Goal: Information Seeking & Learning: Learn about a topic

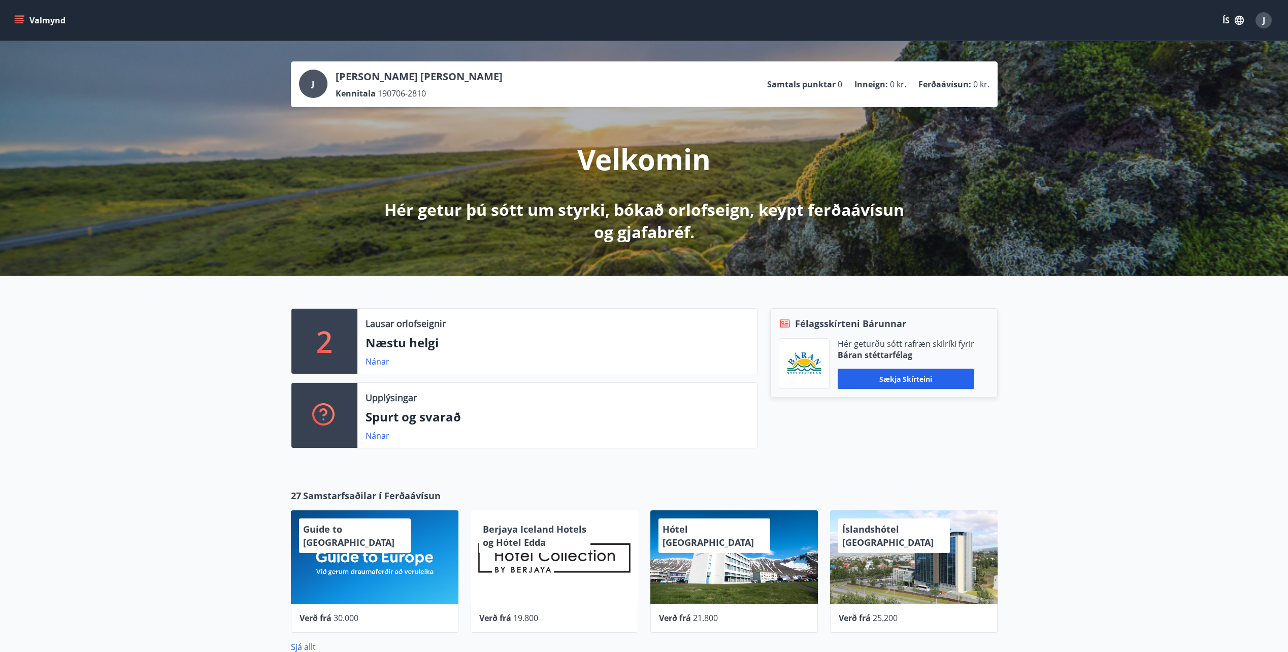
click at [11, 19] on div "Valmynd ÍS J" at bounding box center [644, 20] width 1288 height 41
click at [15, 19] on icon "menu" at bounding box center [19, 20] width 10 height 10
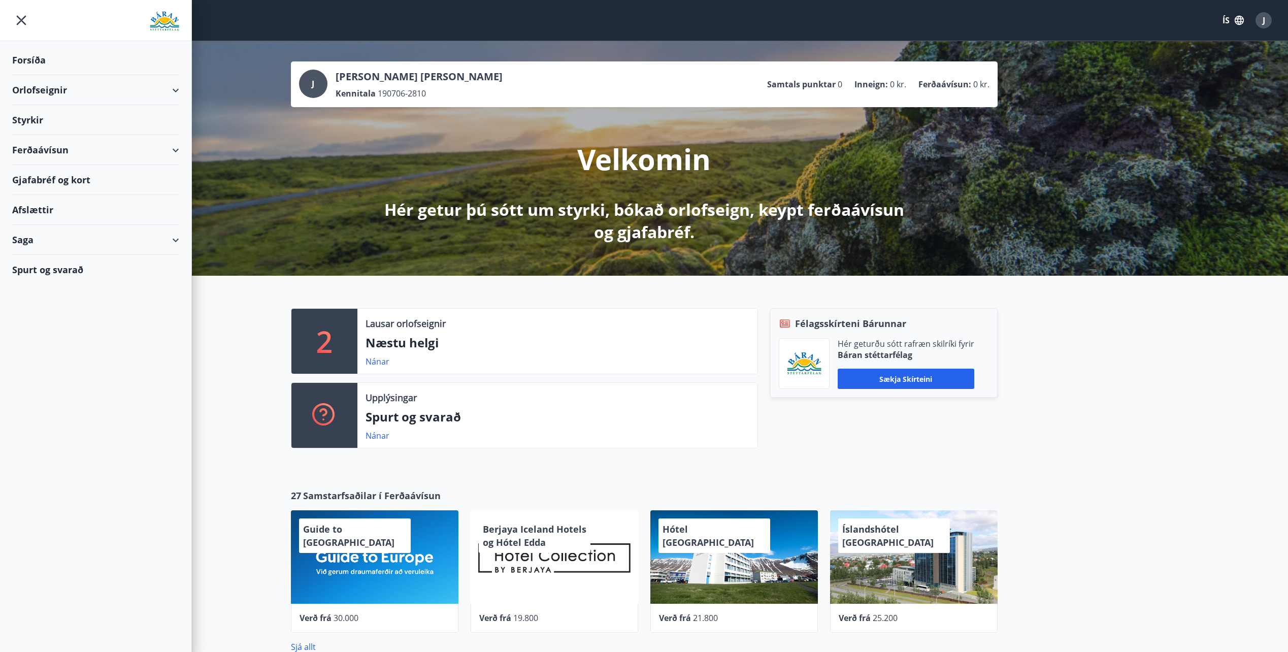
click at [31, 120] on div "Styrkir" at bounding box center [95, 120] width 167 height 30
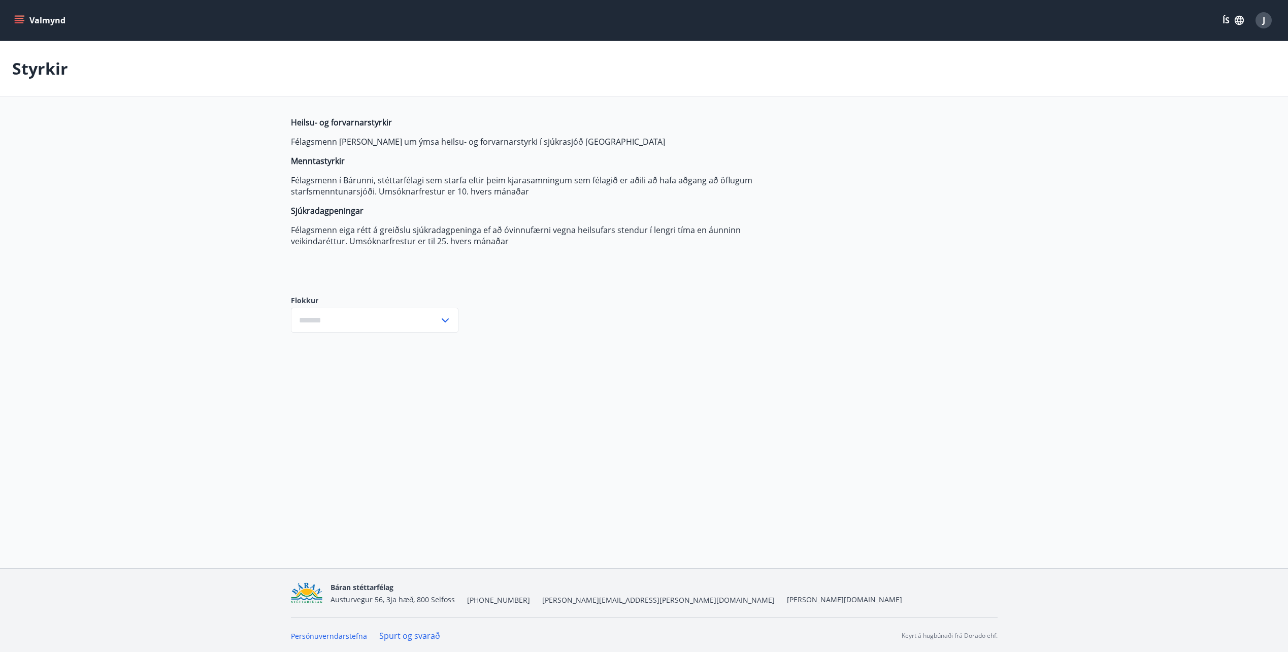
type input "***"
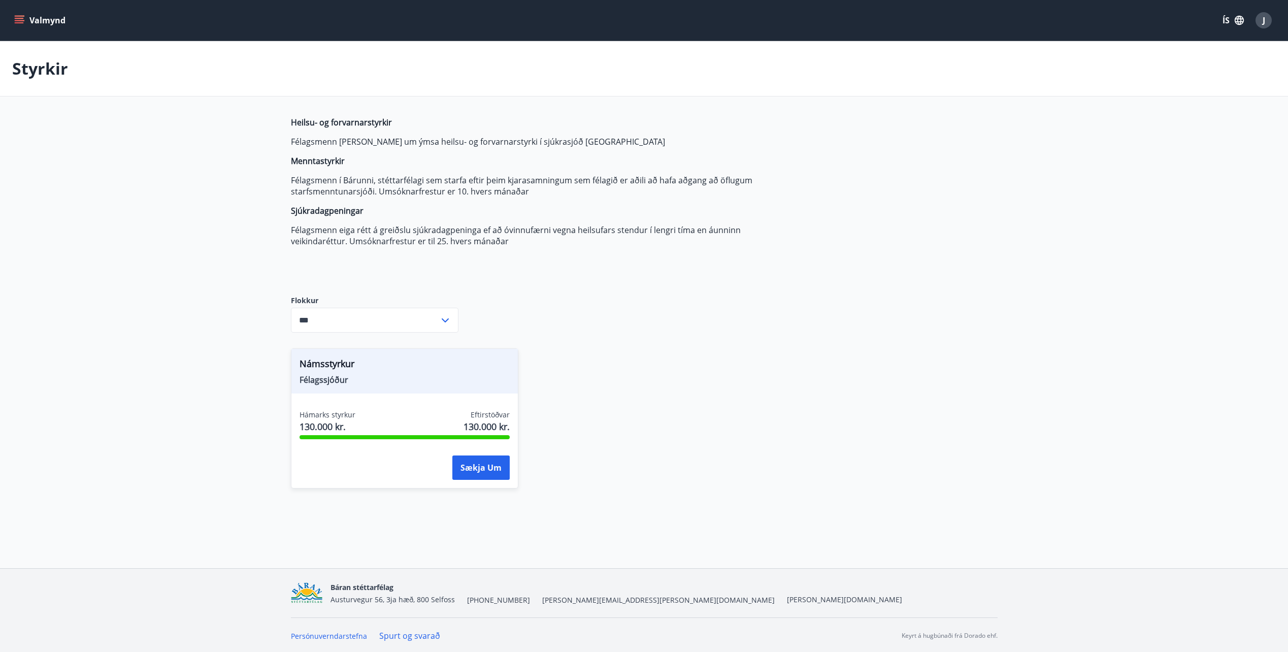
scroll to position [2, 0]
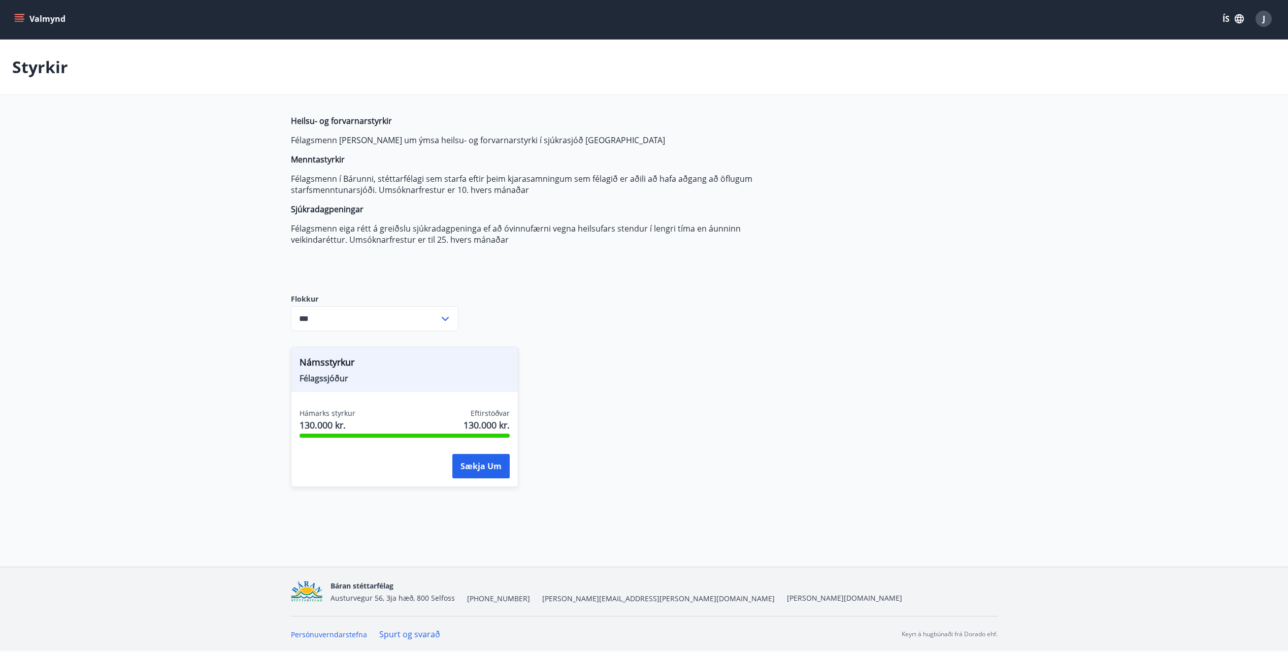
click at [806, 422] on div "Námsstyrkur Félagssjóður Hámarks styrkur 130.000 kr. Eftirstöðvar 130.000 kr. S…" at bounding box center [638, 410] width 719 height 152
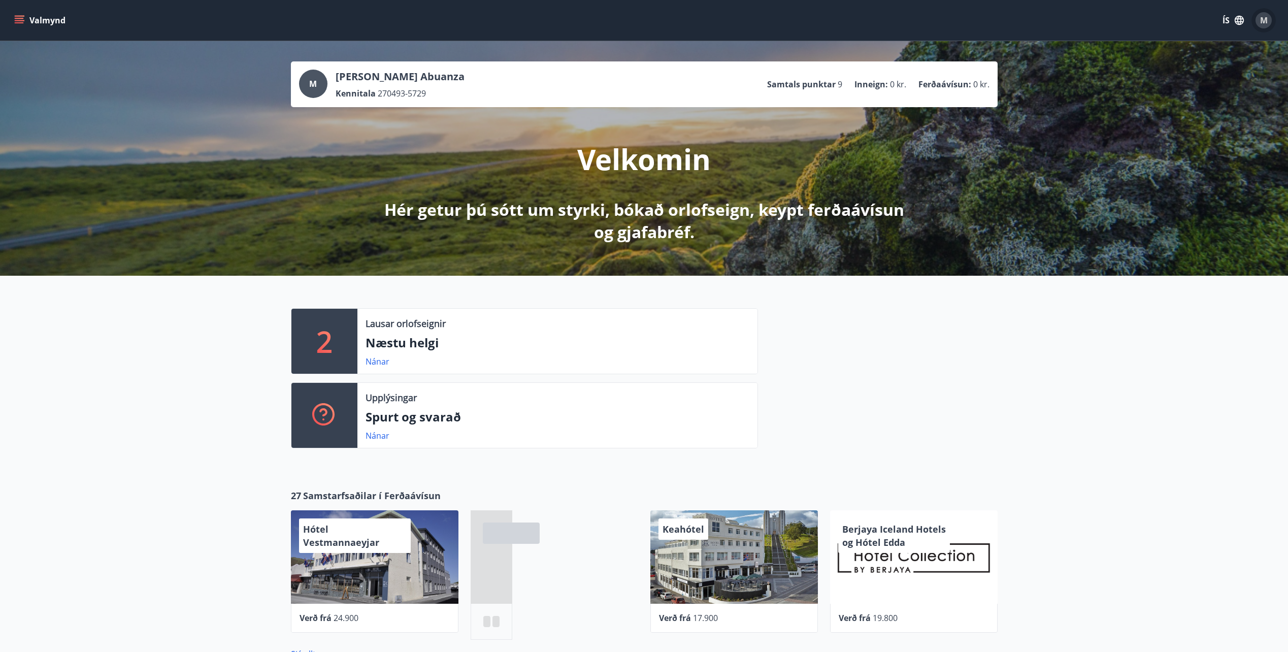
click at [1263, 17] on span "M" at bounding box center [1264, 20] width 8 height 11
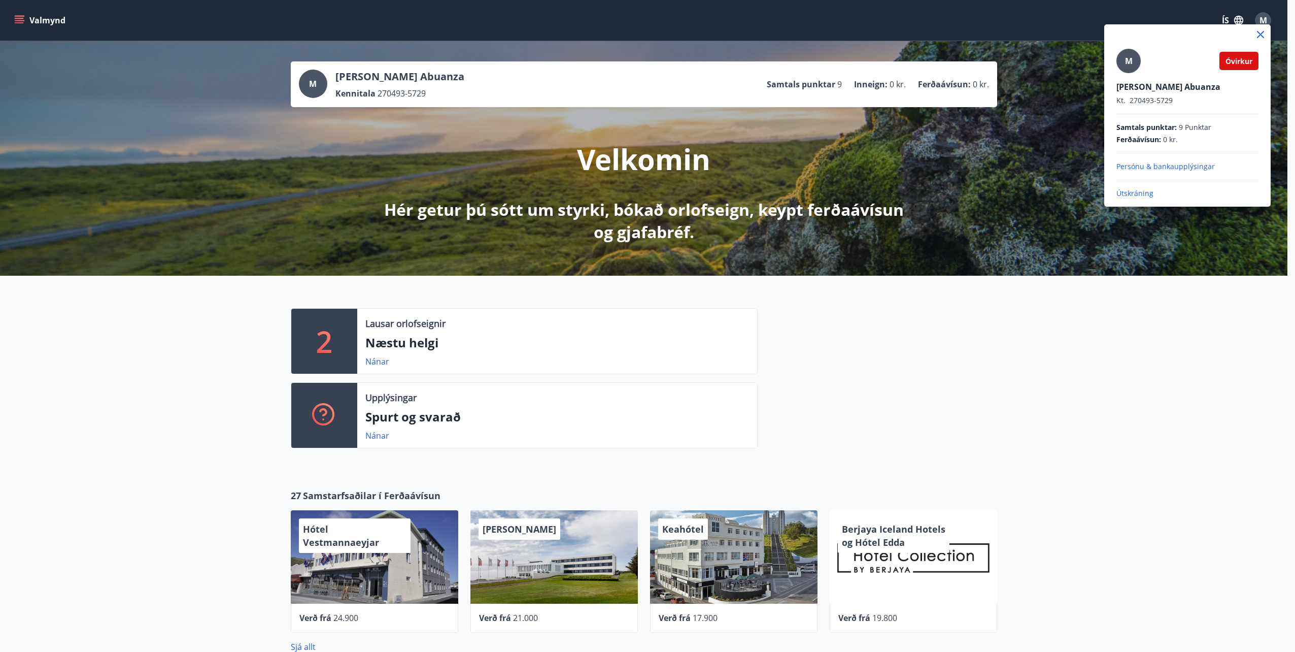
click at [1263, 17] on div at bounding box center [647, 326] width 1295 height 652
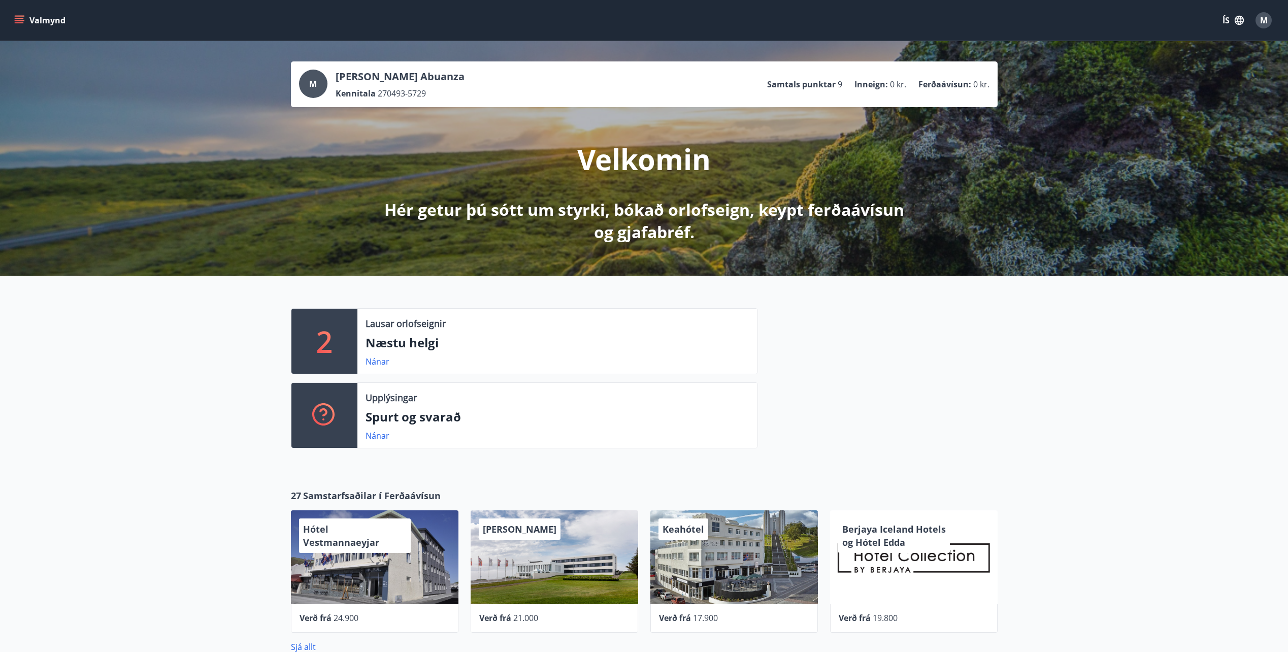
click at [17, 25] on icon "menu" at bounding box center [19, 20] width 10 height 10
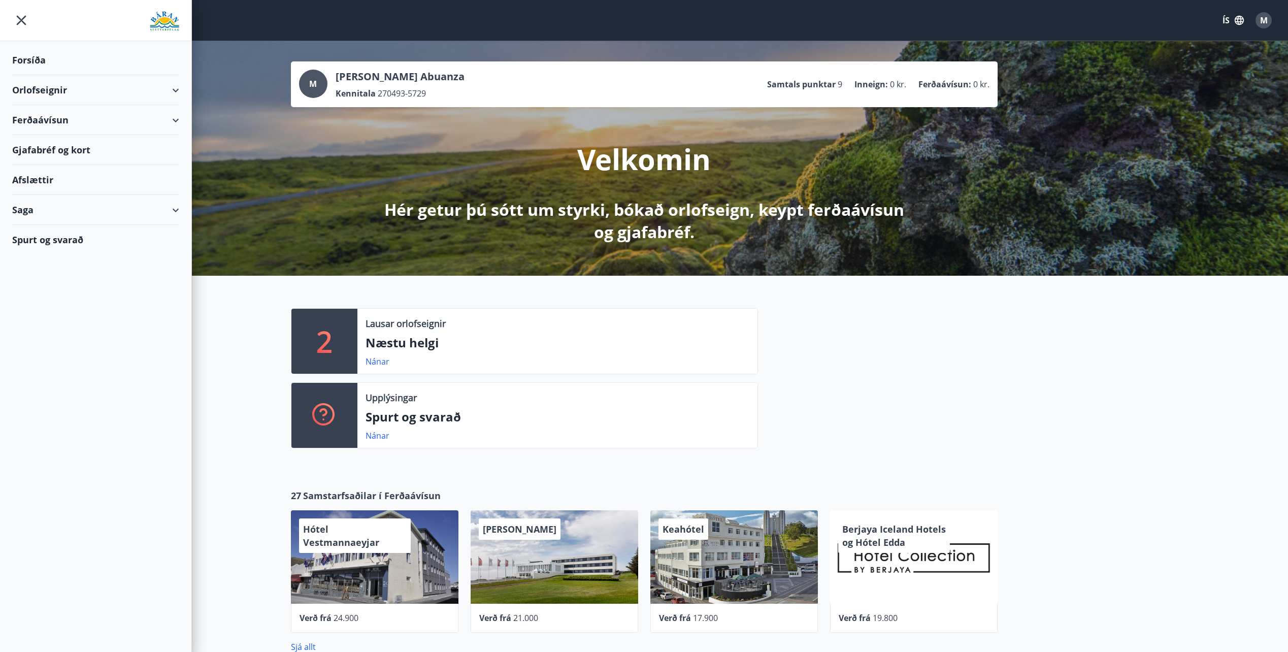
click at [68, 211] on div "Saga" at bounding box center [95, 210] width 167 height 30
click at [57, 346] on div "Styrkjasaga" at bounding box center [95, 341] width 151 height 21
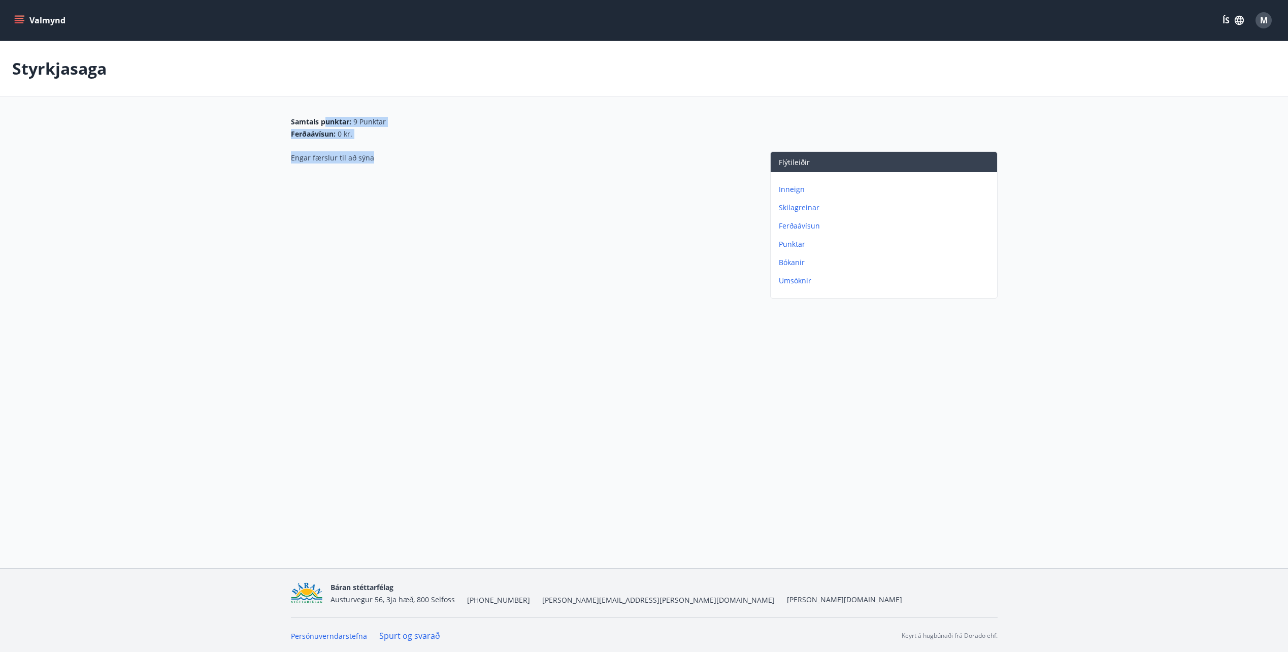
drag, startPoint x: 325, startPoint y: 118, endPoint x: 408, endPoint y: 180, distance: 102.9
click at [408, 180] on div "Samtals punktar : 9 Punktar Ferðaávísun : 0 kr. Engar færslur til að sýna Flýti…" at bounding box center [644, 210] width 731 height 186
drag, startPoint x: 408, startPoint y: 180, endPoint x: 491, endPoint y: 228, distance: 96.2
click at [491, 228] on div "Engar færslur til að sýna" at bounding box center [520, 226] width 459 height 151
click at [1259, 23] on div "M" at bounding box center [1263, 20] width 16 height 16
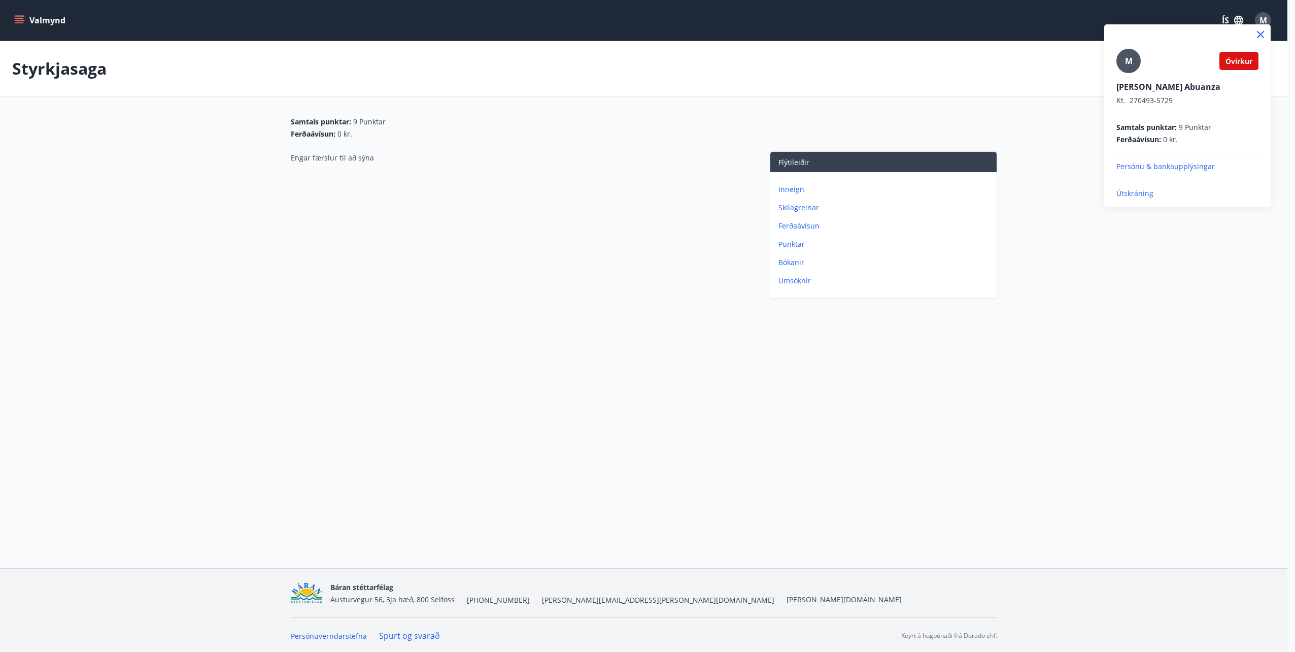
click at [1191, 324] on div at bounding box center [647, 326] width 1295 height 652
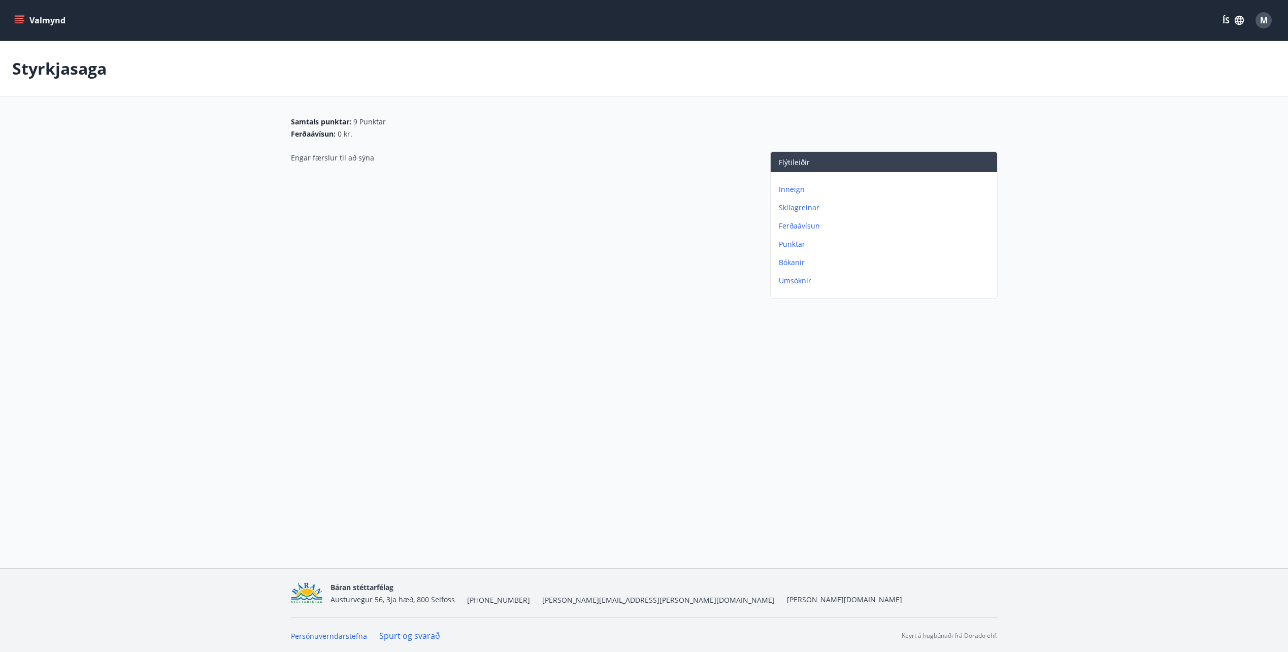
click at [1266, 23] on span "M" at bounding box center [1264, 20] width 8 height 11
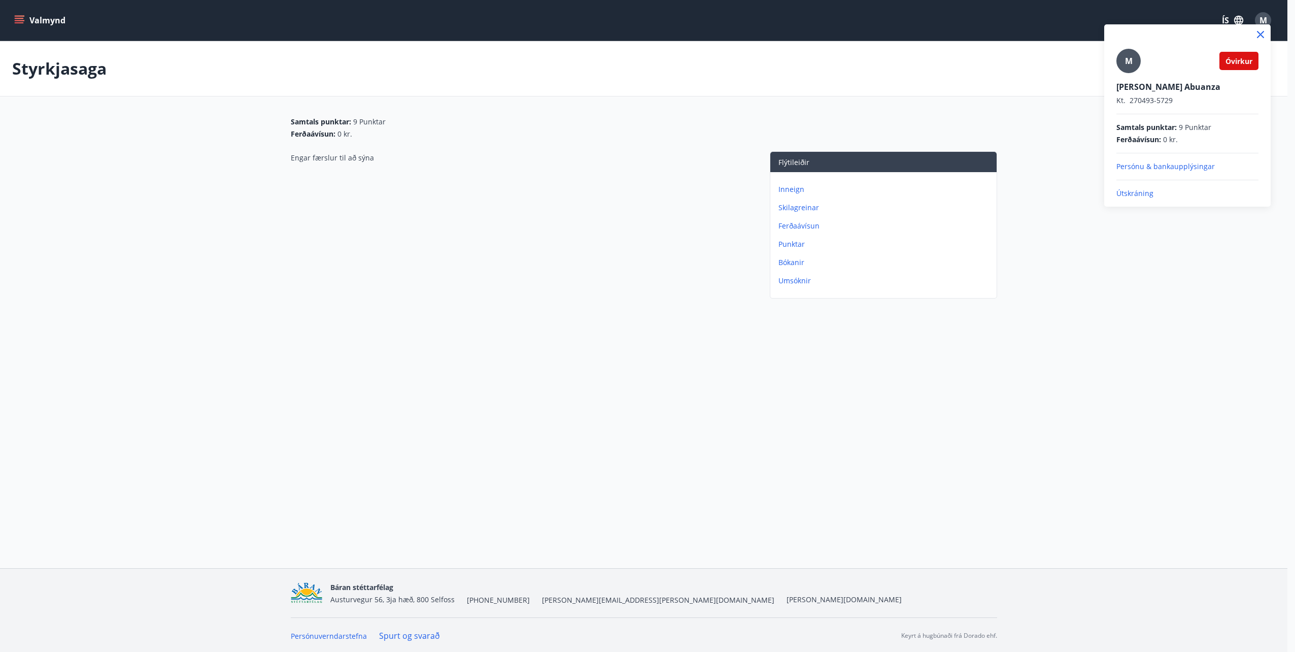
click at [831, 370] on div at bounding box center [647, 326] width 1295 height 652
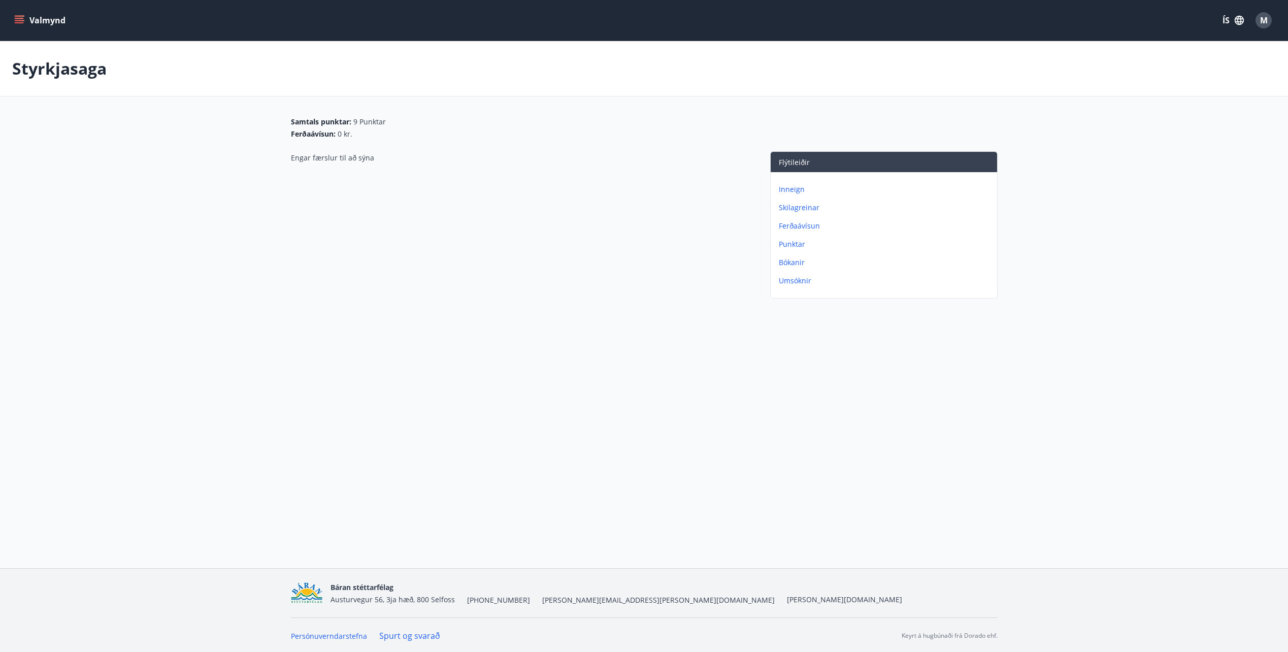
click at [796, 206] on p "Skilagreinar" at bounding box center [886, 208] width 214 height 10
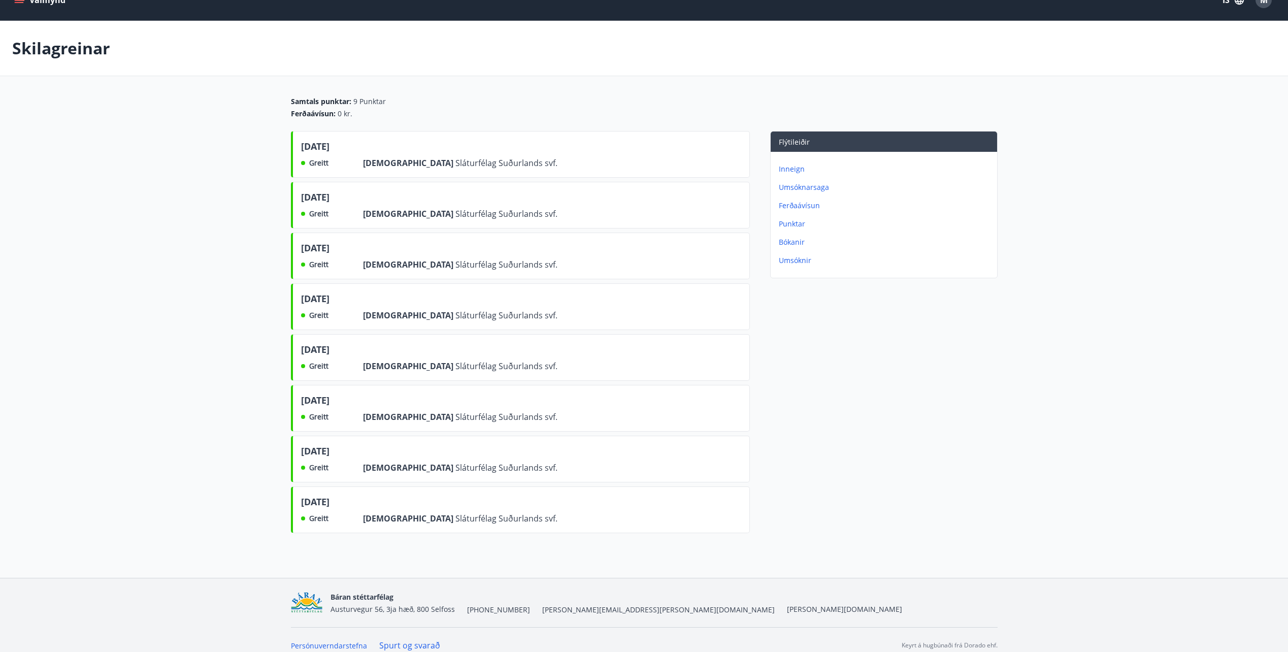
scroll to position [31, 0]
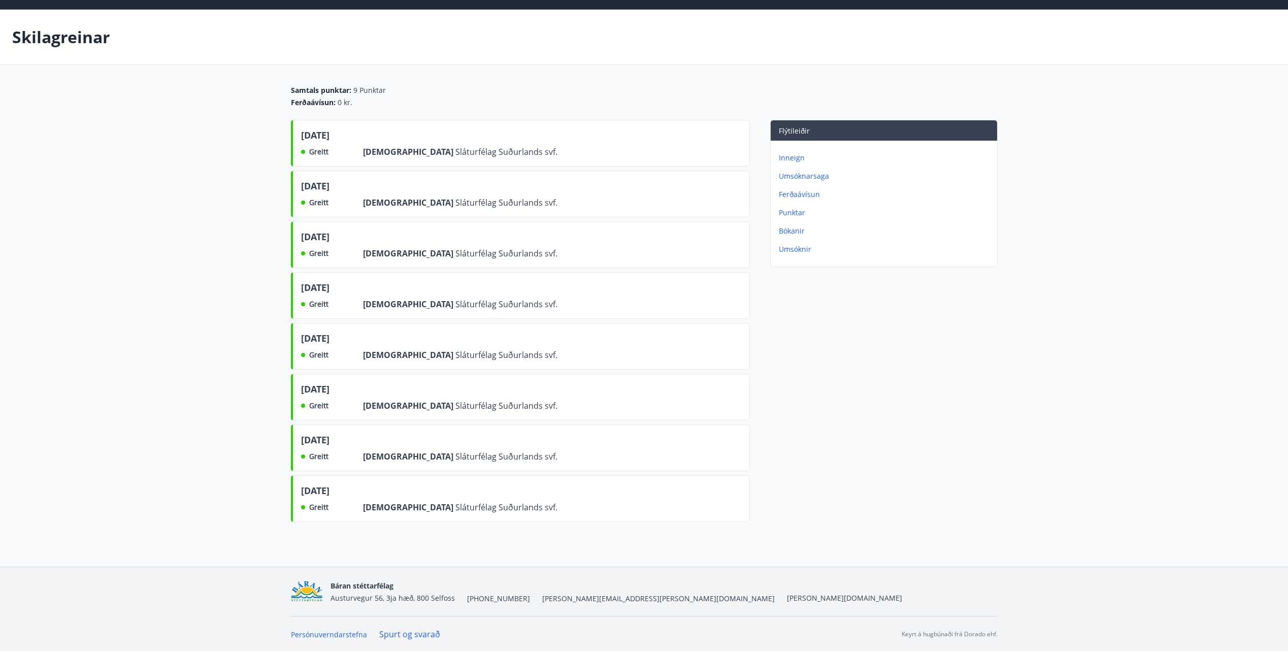
drag, startPoint x: 348, startPoint y: 485, endPoint x: 334, endPoint y: 351, distance: 135.1
click at [334, 351] on div "nóvember 2024 Greitt Frá Sláturfélag Suðurlands svf. október 2024 Greitt Frá Sl…" at bounding box center [520, 323] width 459 height 406
click at [817, 402] on div "Flýtileiðir Inneign Umsóknarsaga Ferðaávísun Punktar Bókanir Umsóknir" at bounding box center [874, 323] width 248 height 406
drag, startPoint x: 856, startPoint y: 472, endPoint x: 858, endPoint y: 481, distance: 9.4
click at [857, 476] on div "Flýtileiðir Inneign Umsóknarsaga Ferðaávísun Punktar Bókanir Umsóknir" at bounding box center [874, 323] width 248 height 406
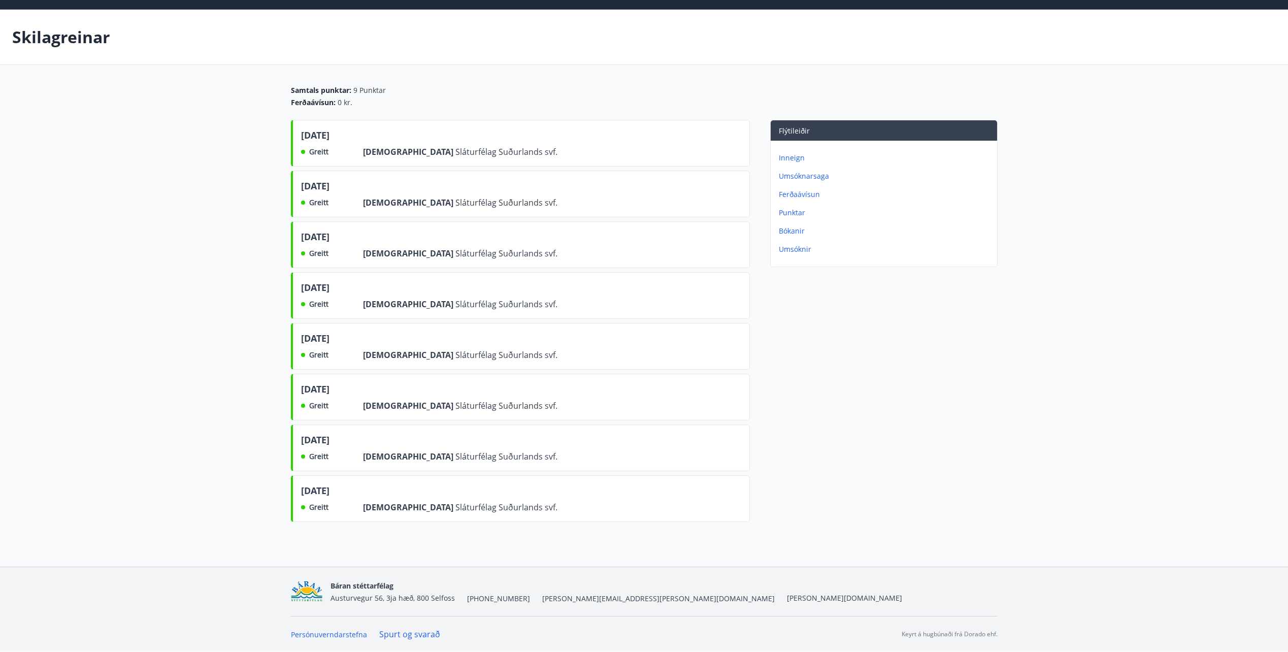
scroll to position [0, 0]
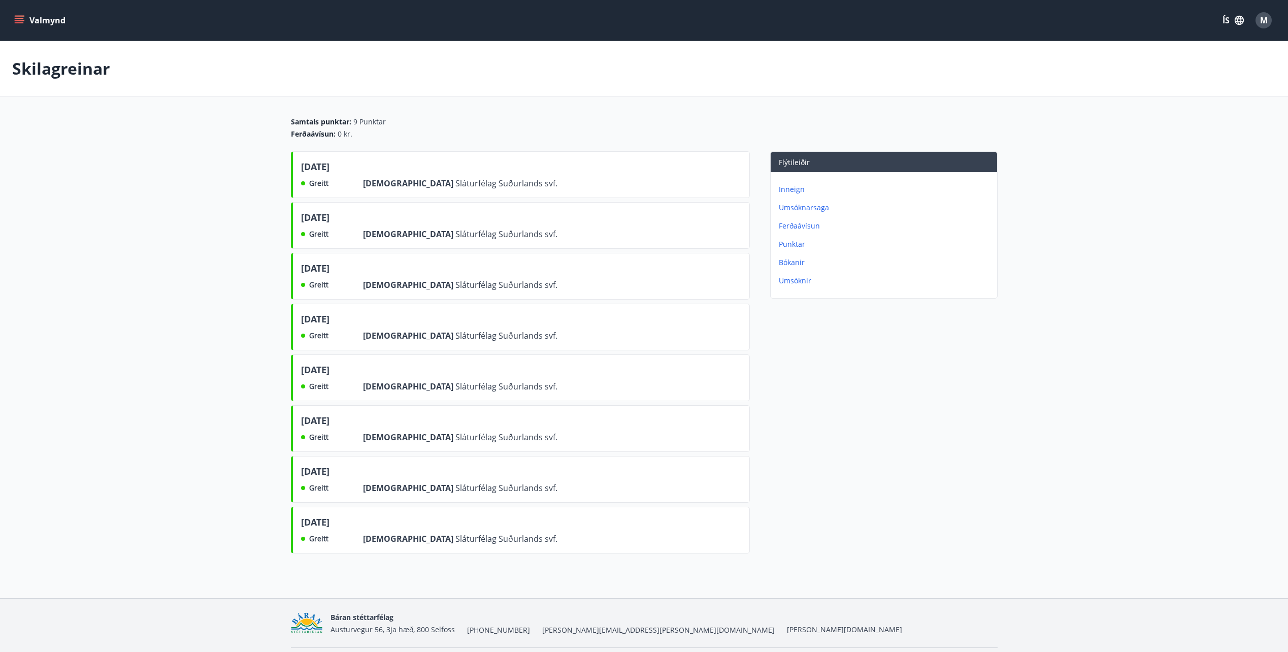
drag, startPoint x: 43, startPoint y: 70, endPoint x: 41, endPoint y: 38, distance: 32.0
click at [41, 63] on p "Skilagreinar" at bounding box center [61, 68] width 98 height 22
click at [41, 19] on button "Valmynd" at bounding box center [40, 20] width 57 height 18
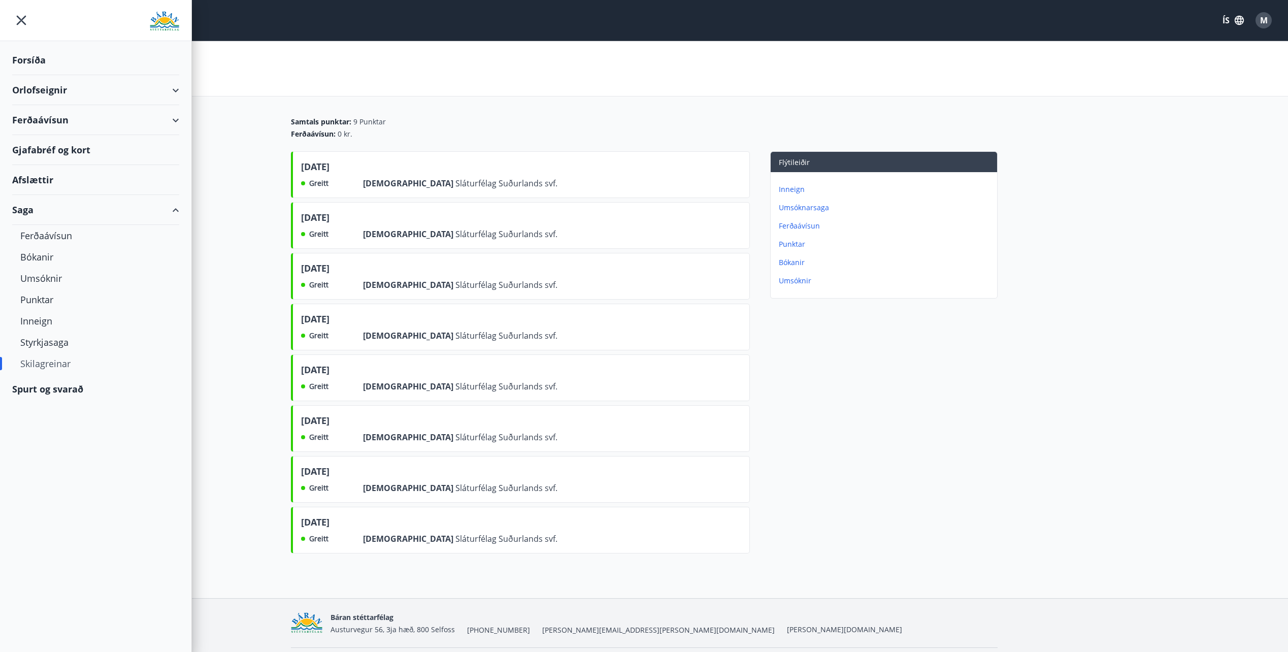
click at [45, 57] on div "Forsíða" at bounding box center [95, 60] width 167 height 30
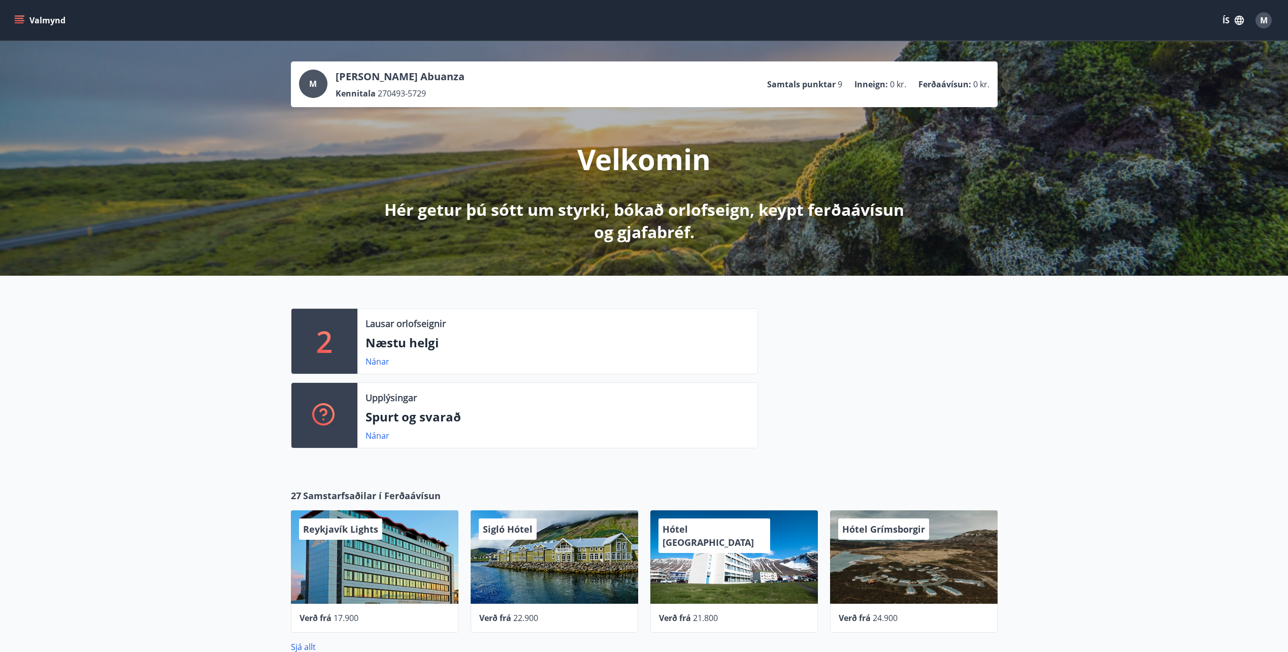
click at [60, 20] on button "Valmynd" at bounding box center [40, 20] width 57 height 18
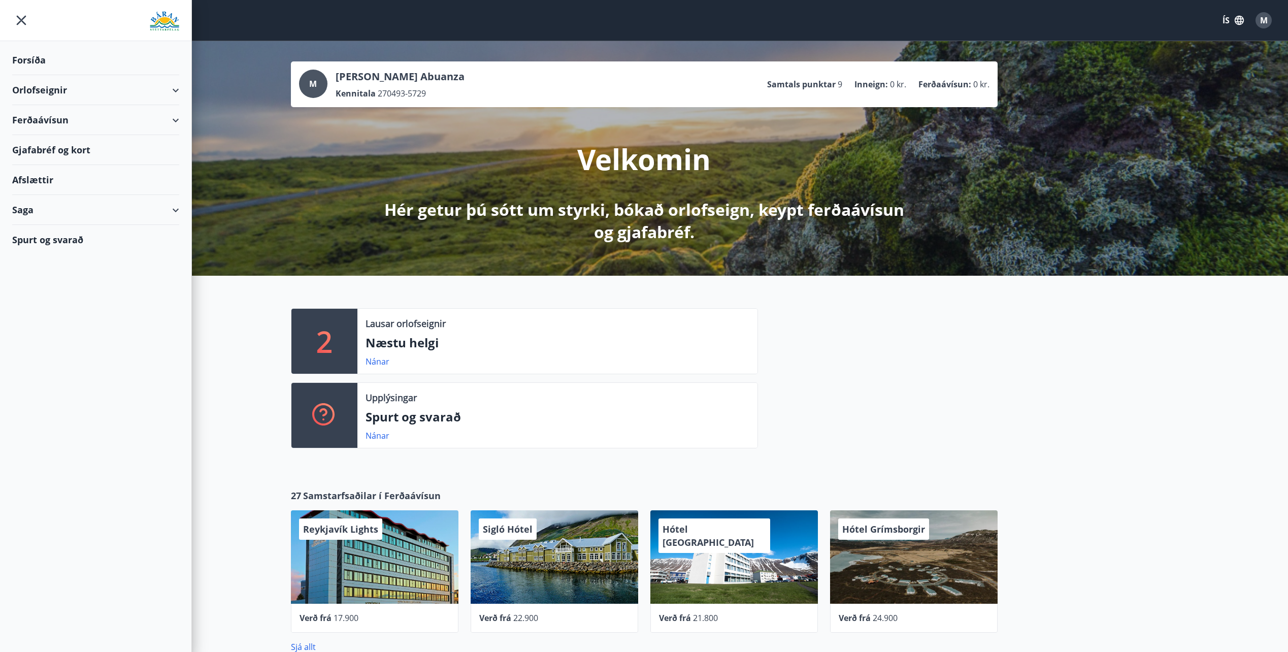
click at [24, 21] on icon "menu" at bounding box center [21, 20] width 18 height 18
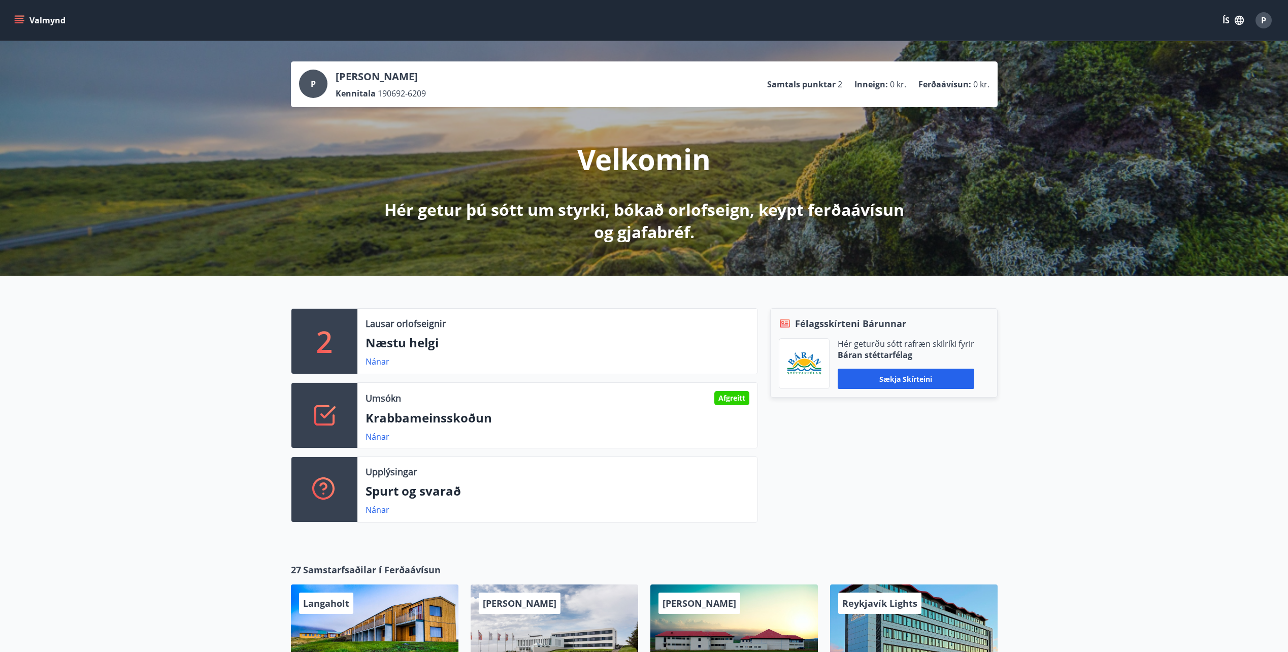
click at [18, 19] on icon "menu" at bounding box center [19, 18] width 9 height 1
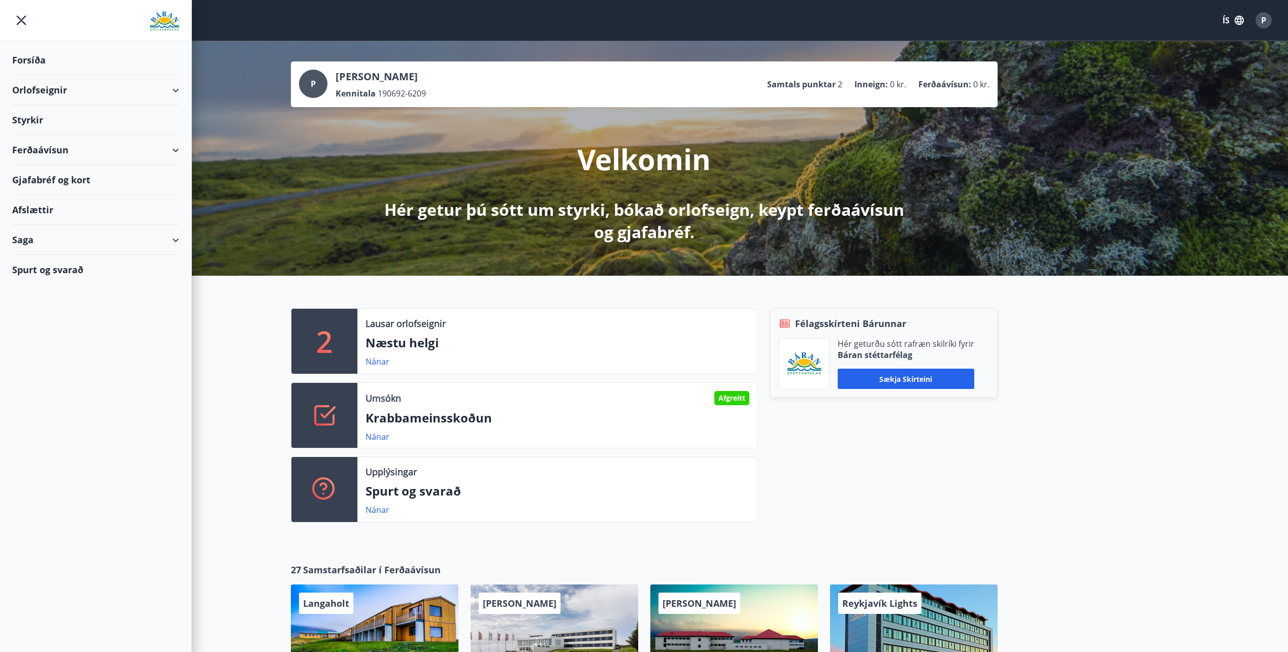
click at [43, 118] on div "Styrkir" at bounding box center [95, 120] width 167 height 30
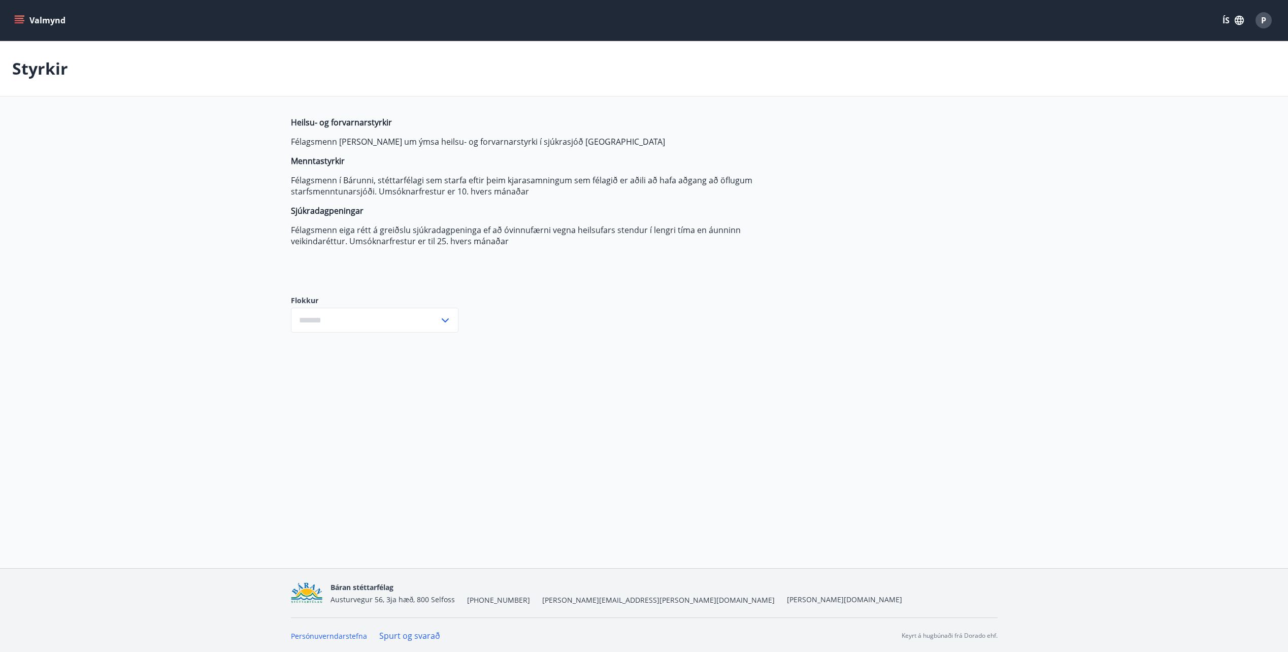
type input "***"
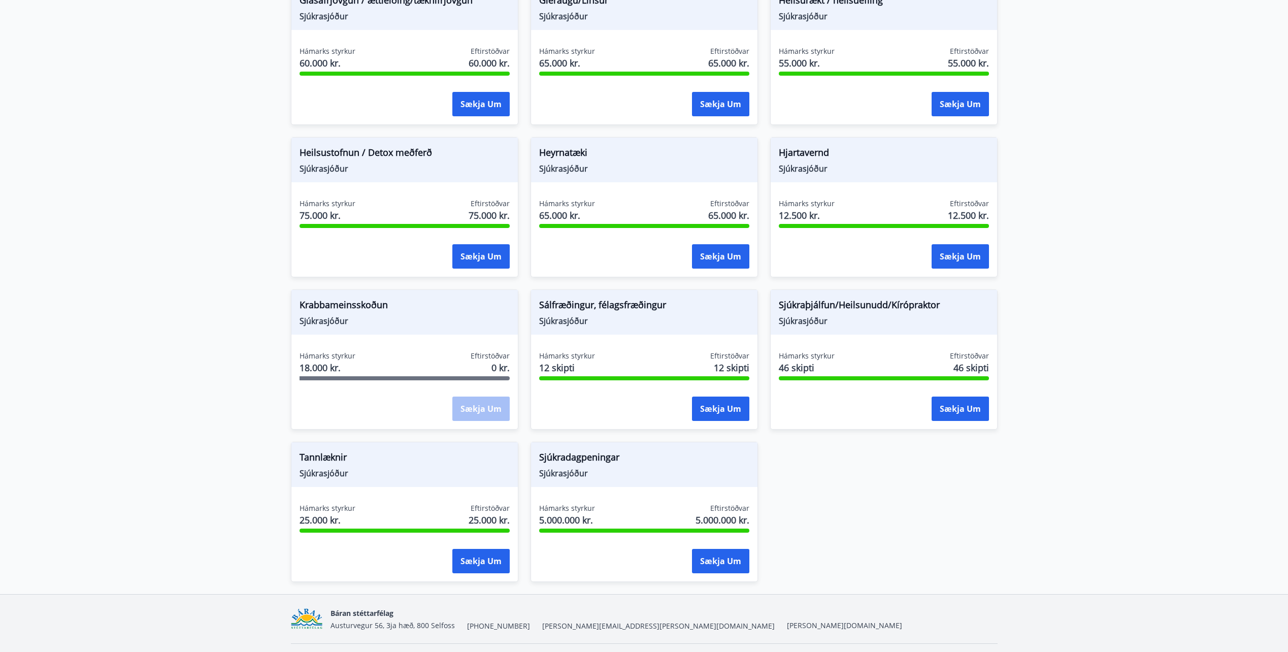
scroll to position [543, 0]
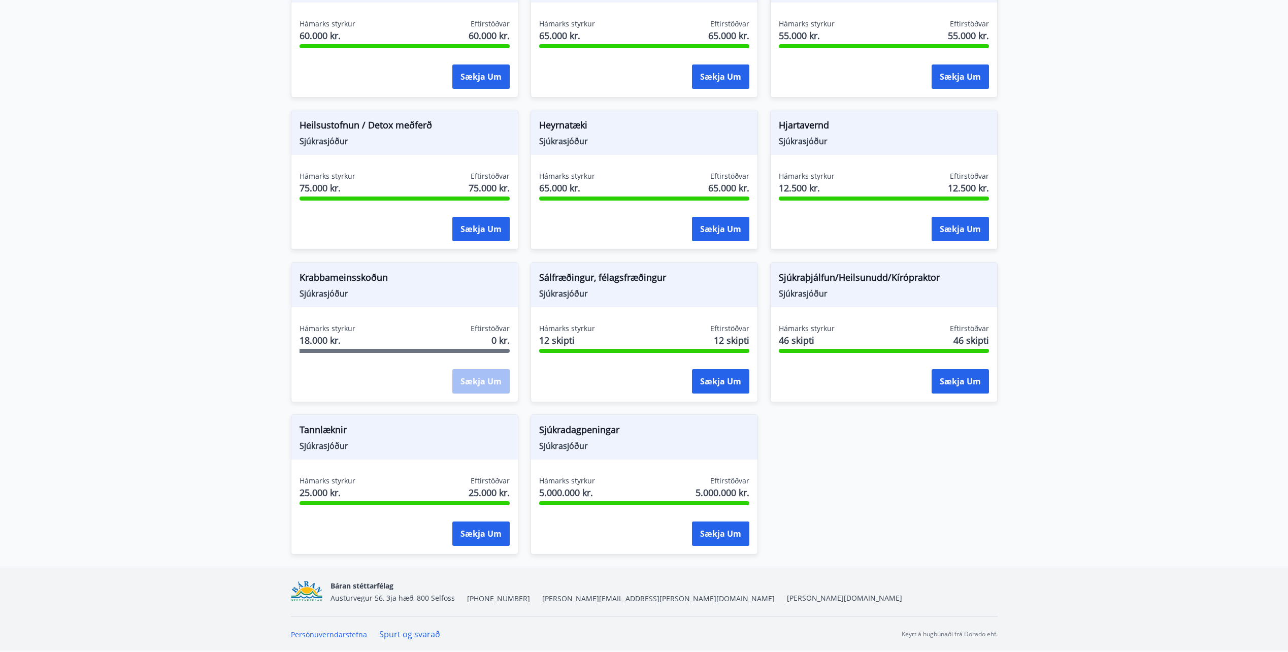
click at [475, 384] on div "Sækja um" at bounding box center [480, 381] width 57 height 25
click at [874, 452] on div "Námsstyrkur Félagssjóður Hámarks styrkur 130.000 kr. Eftirstöðvar 130.000 kr. S…" at bounding box center [638, 173] width 719 height 761
drag, startPoint x: 294, startPoint y: 277, endPoint x: 480, endPoint y: 368, distance: 206.6
click at [480, 368] on div "Krabbameinsskoðun Sjúkrasjóður Hámarks styrkur 18.000 kr. Eftirstöðvar 0 kr. Sæ…" at bounding box center [404, 332] width 227 height 140
drag, startPoint x: 480, startPoint y: 368, endPoint x: 532, endPoint y: 393, distance: 57.9
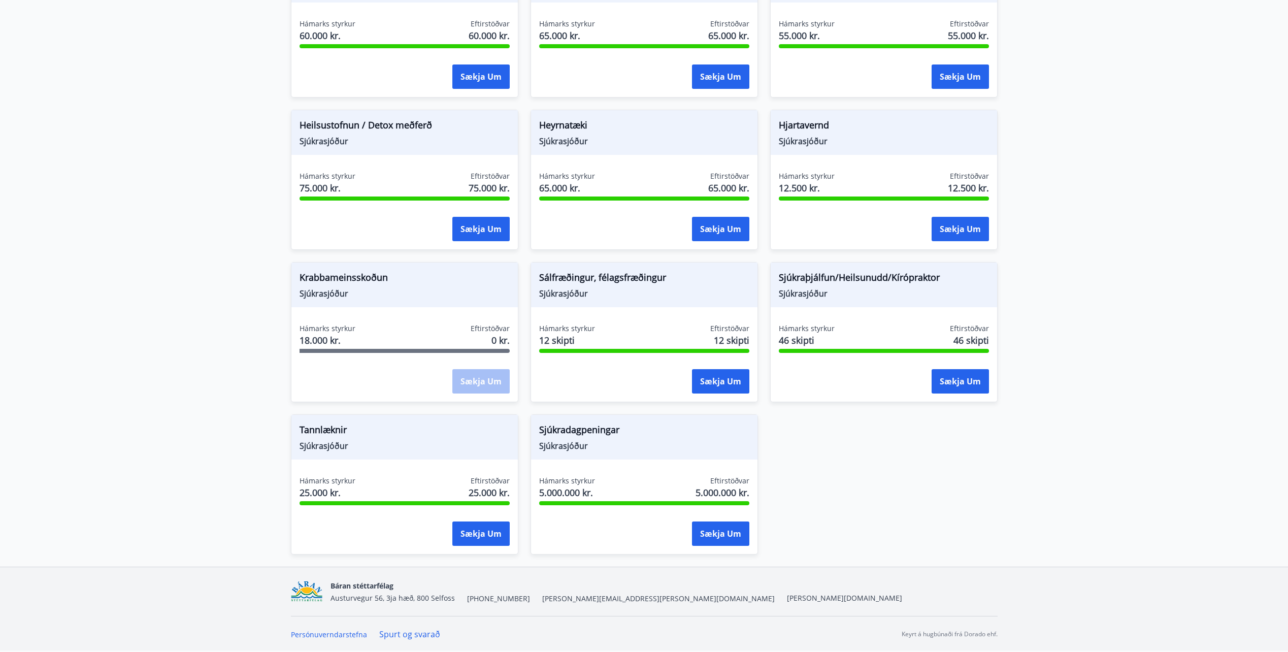
click at [529, 390] on div "Sálfræðingur, félagsfræðingur Sjúkrasjóður Hámarks styrkur 12 skipti Eftirstöðv…" at bounding box center [638, 326] width 240 height 152
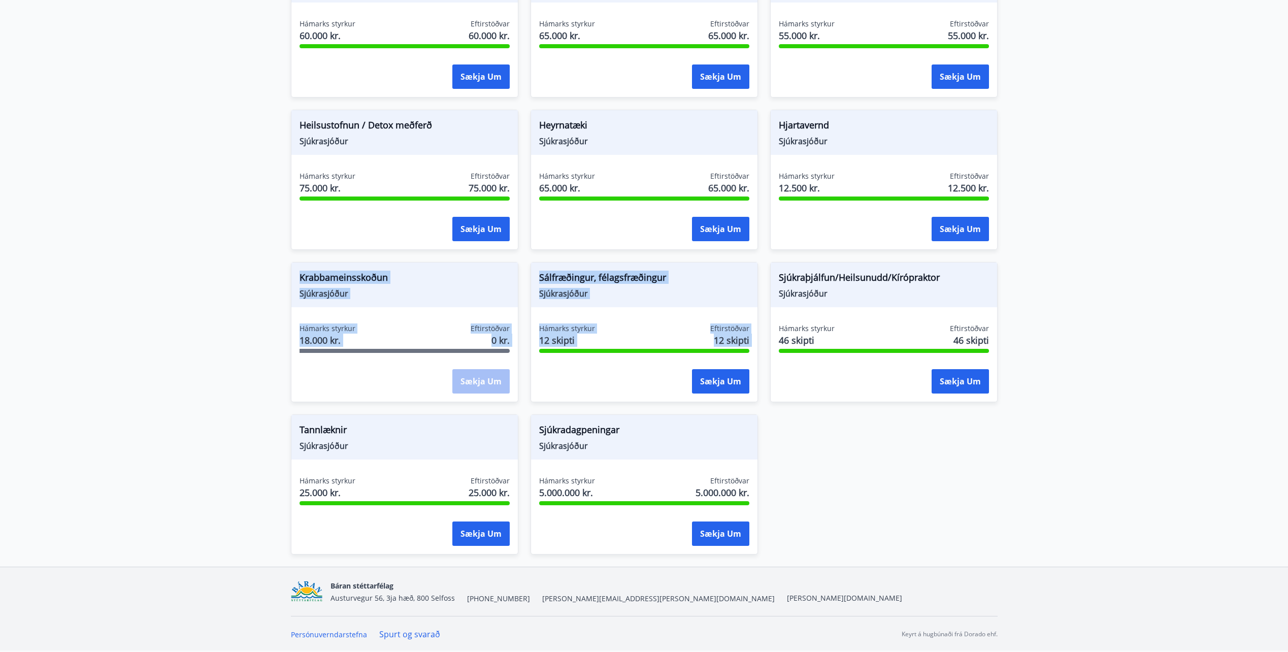
drag, startPoint x: 528, startPoint y: 397, endPoint x: 258, endPoint y: 265, distance: 300.8
click at [258, 265] on main "Styrkir Heilsu- og forvarnarstyrkir Félagsmenn geta sótt um ýmsa heilsu- og for…" at bounding box center [644, 32] width 1288 height 1068
drag, startPoint x: 258, startPoint y: 265, endPoint x: 212, endPoint y: 356, distance: 101.9
click at [212, 356] on main "Styrkir Heilsu- og forvarnarstyrkir Félagsmenn geta sótt um ýmsa heilsu- og for…" at bounding box center [644, 32] width 1288 height 1068
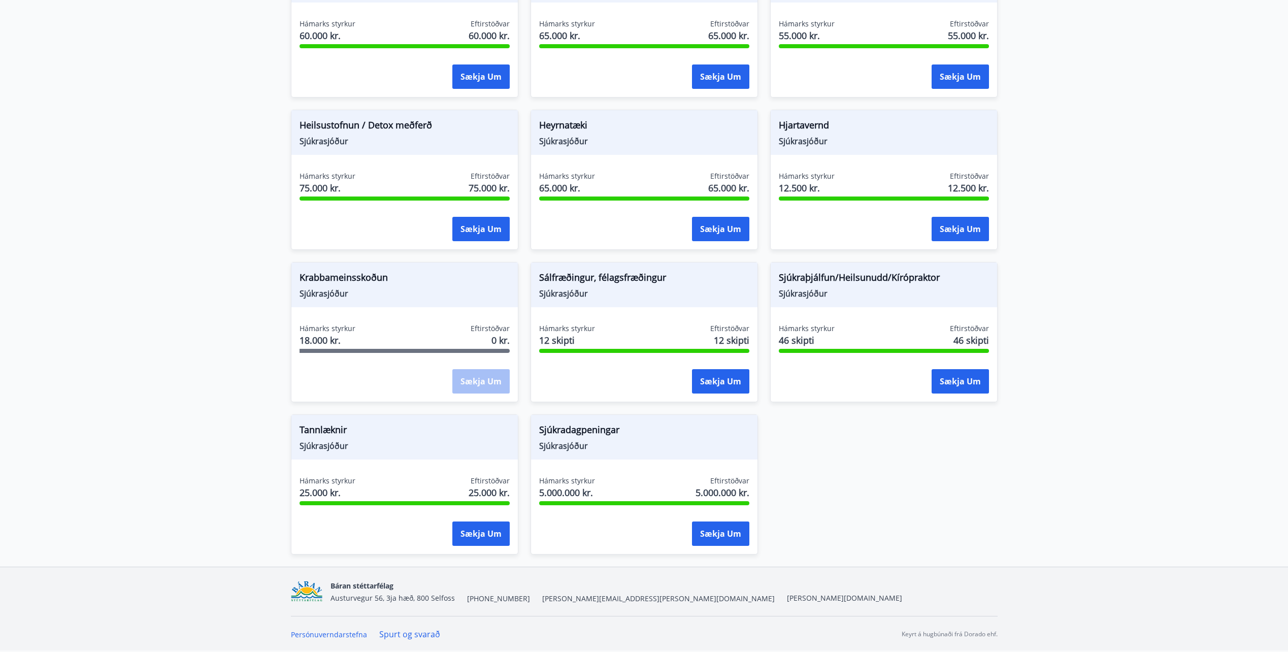
drag, startPoint x: 399, startPoint y: 316, endPoint x: 372, endPoint y: 295, distance: 33.7
click at [399, 316] on div "Krabbameinsskoðun Sjúkrasjóður Hámarks styrkur 18.000 kr. Eftirstöðvar 0 kr. Sæ…" at bounding box center [404, 332] width 227 height 140
drag, startPoint x: 340, startPoint y: 281, endPoint x: 337, endPoint y: 287, distance: 6.8
click at [340, 282] on span "Krabbameinsskoðun" at bounding box center [404, 279] width 210 height 17
drag, startPoint x: 307, startPoint y: 285, endPoint x: 363, endPoint y: 308, distance: 60.1
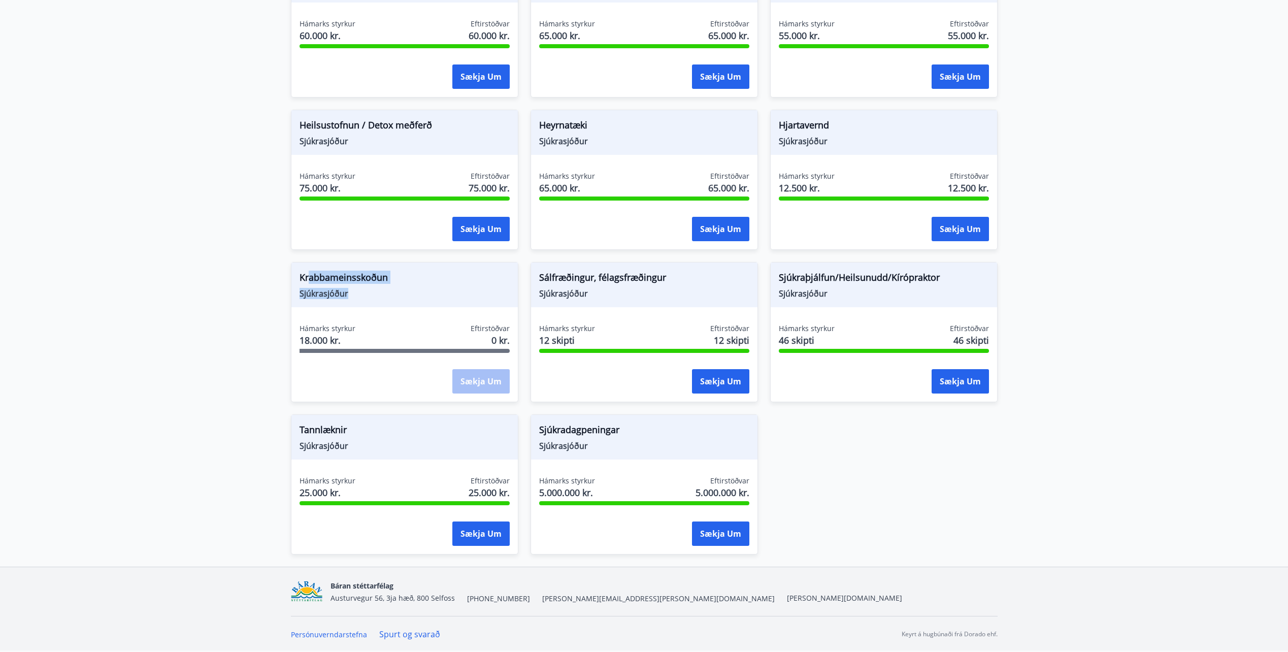
click at [363, 308] on div "Krabbameinsskoðun Sjúkrasjóður Hámarks styrkur 18.000 kr. Eftirstöðvar 0 kr. Sæ…" at bounding box center [404, 332] width 227 height 140
drag, startPoint x: 363, startPoint y: 308, endPoint x: 436, endPoint y: 308, distance: 73.6
click at [436, 308] on div "Krabbameinsskoðun Sjúkrasjóður Hámarks styrkur 18.000 kr. Eftirstöðvar 0 kr. Sæ…" at bounding box center [404, 332] width 227 height 140
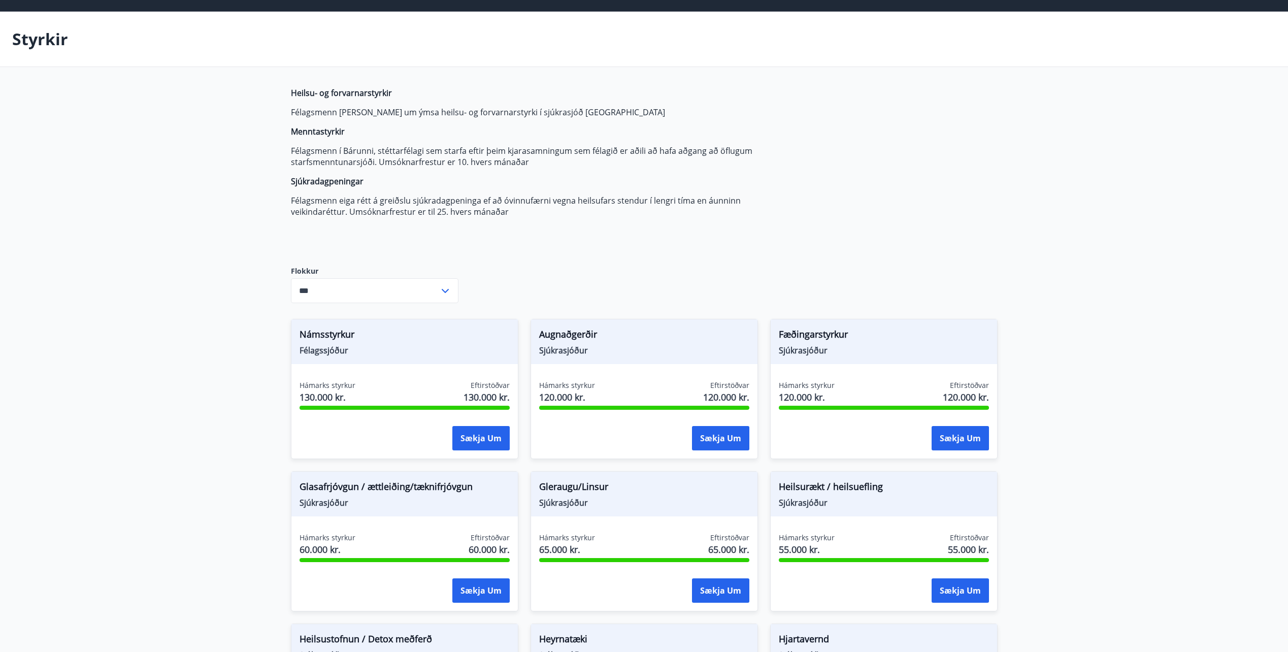
scroll to position [0, 0]
